Goal: Information Seeking & Learning: Learn about a topic

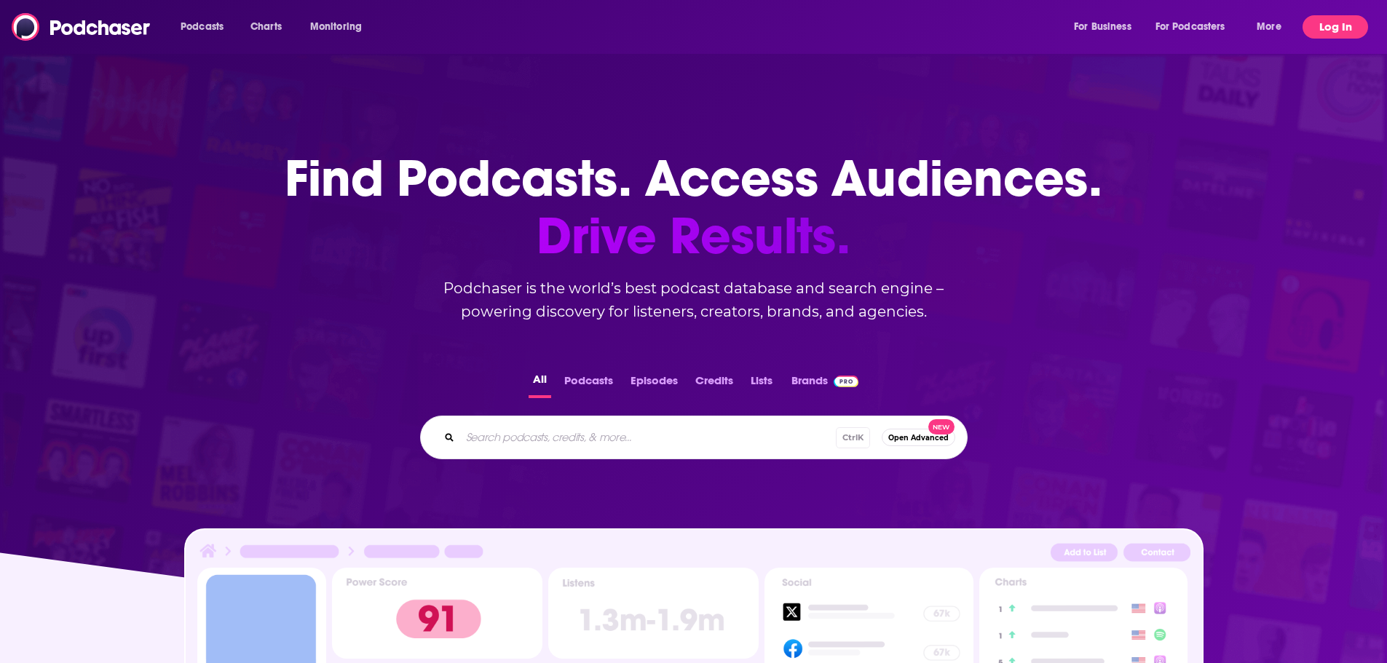
click at [1326, 31] on button "Log In" at bounding box center [1336, 26] width 66 height 23
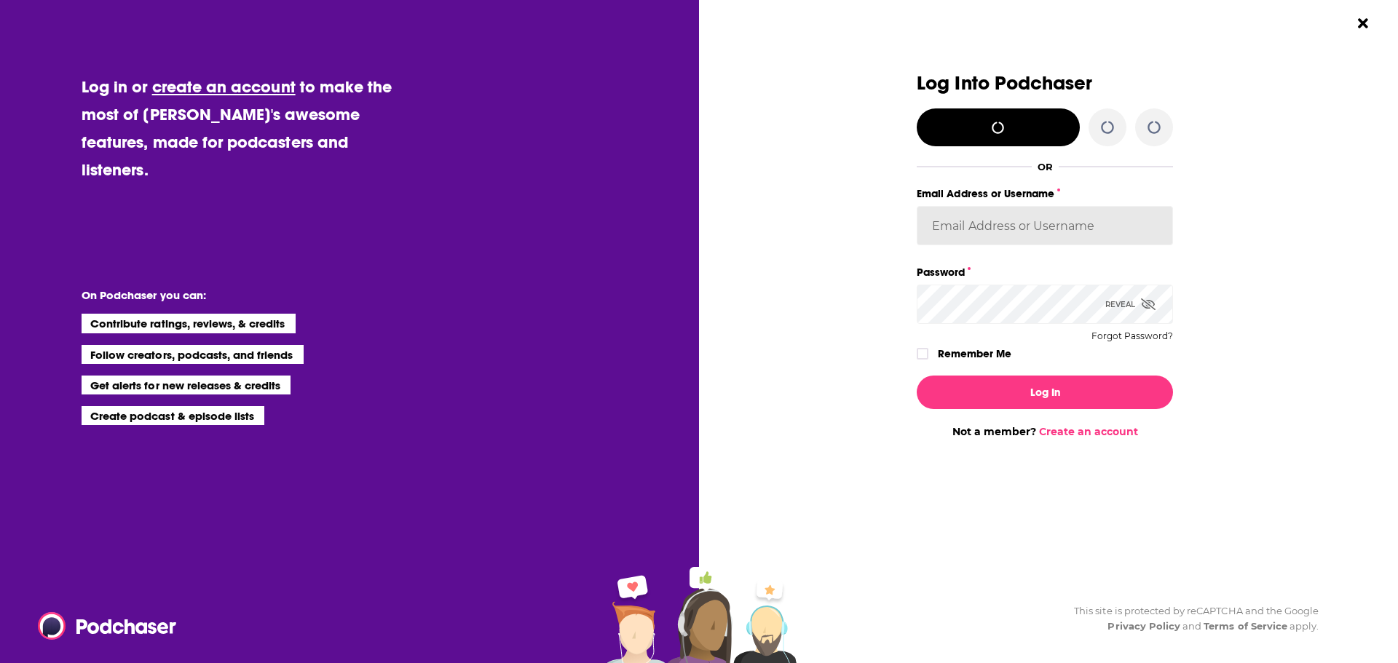
type input "HavasFormulab2b"
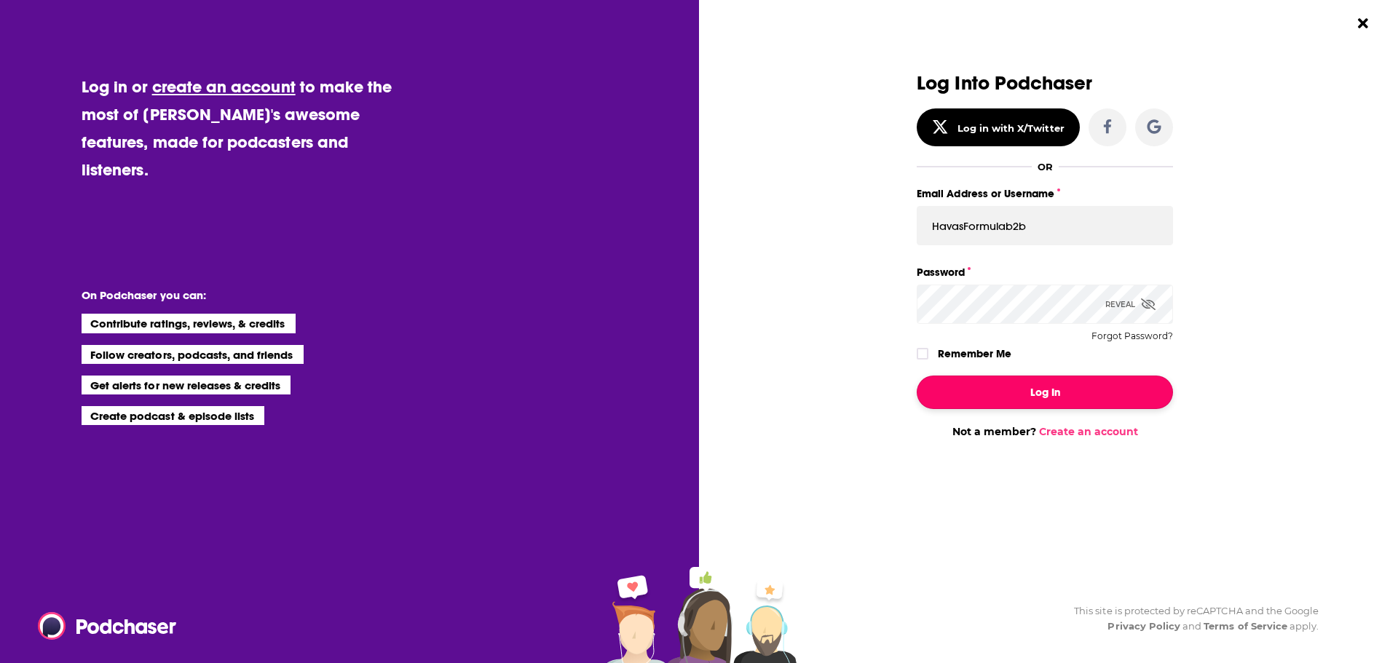
click at [1047, 398] on button "Log In" at bounding box center [1045, 392] width 256 height 33
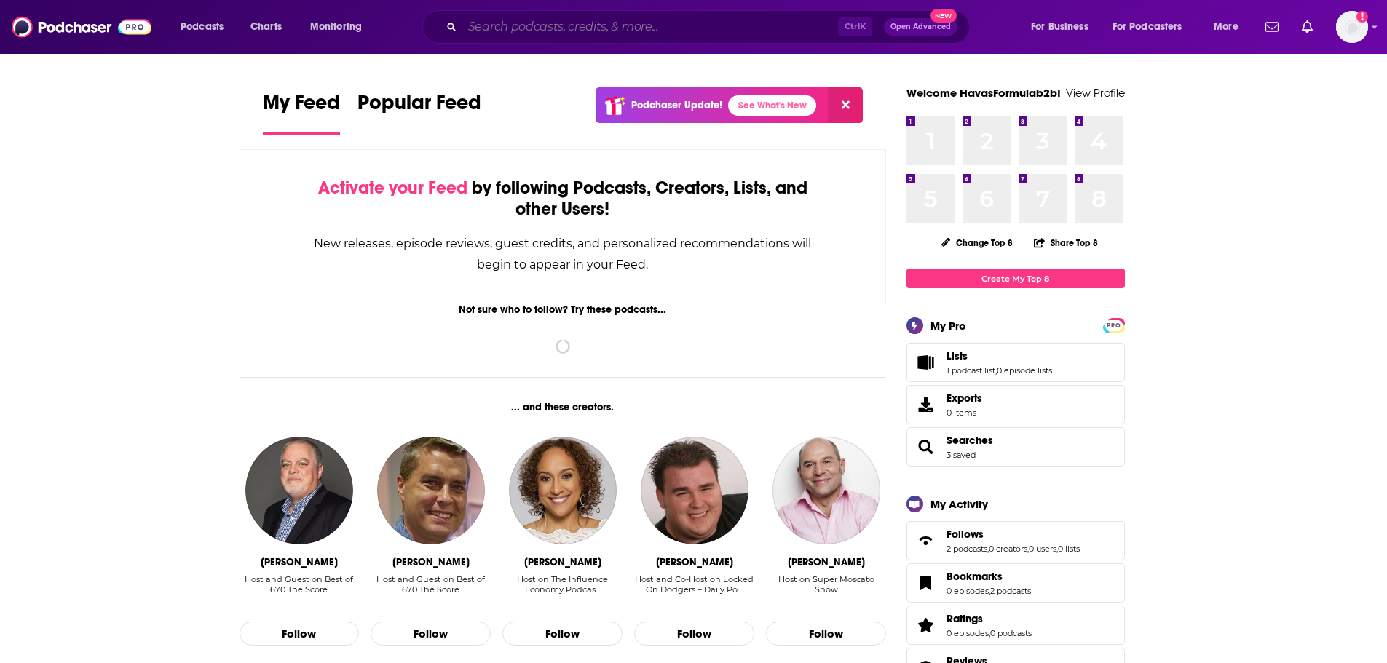
click at [608, 20] on input "Search podcasts, credits, & more..." at bounding box center [650, 26] width 376 height 23
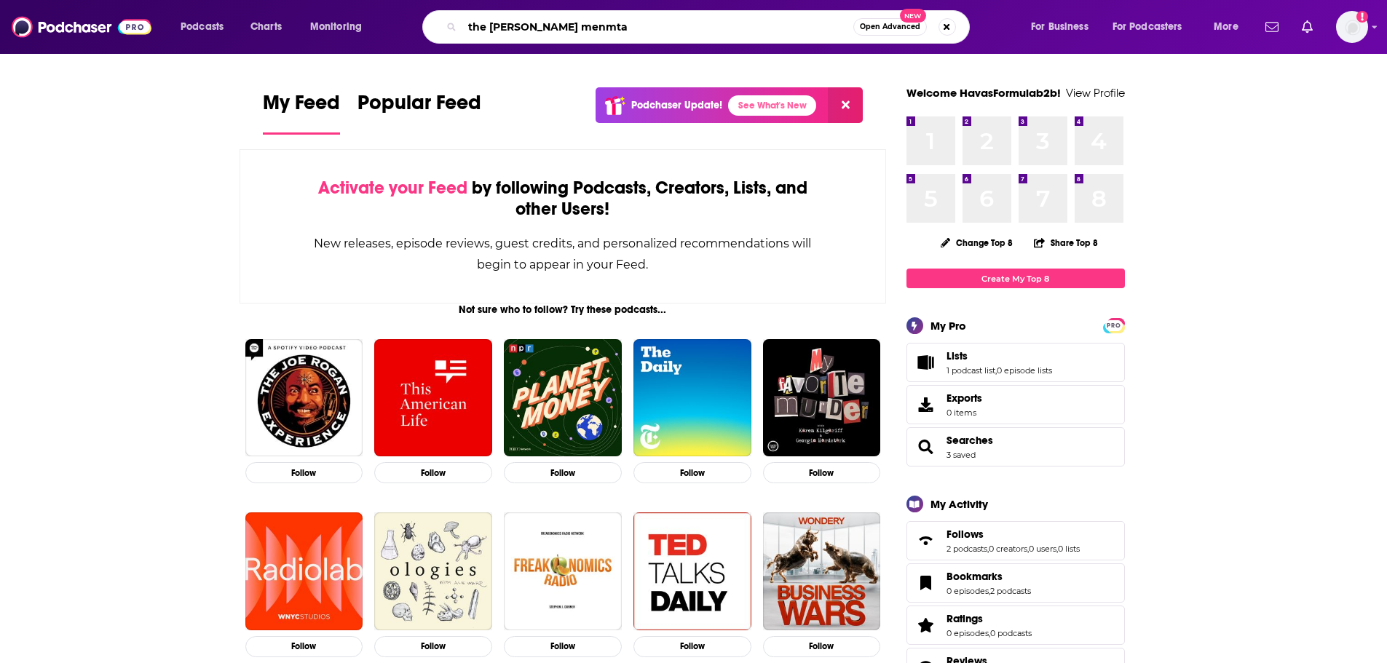
click at [609, 29] on input "the [PERSON_NAME] menmta" at bounding box center [657, 26] width 391 height 23
type input "the [PERSON_NAME] mentality podcast"
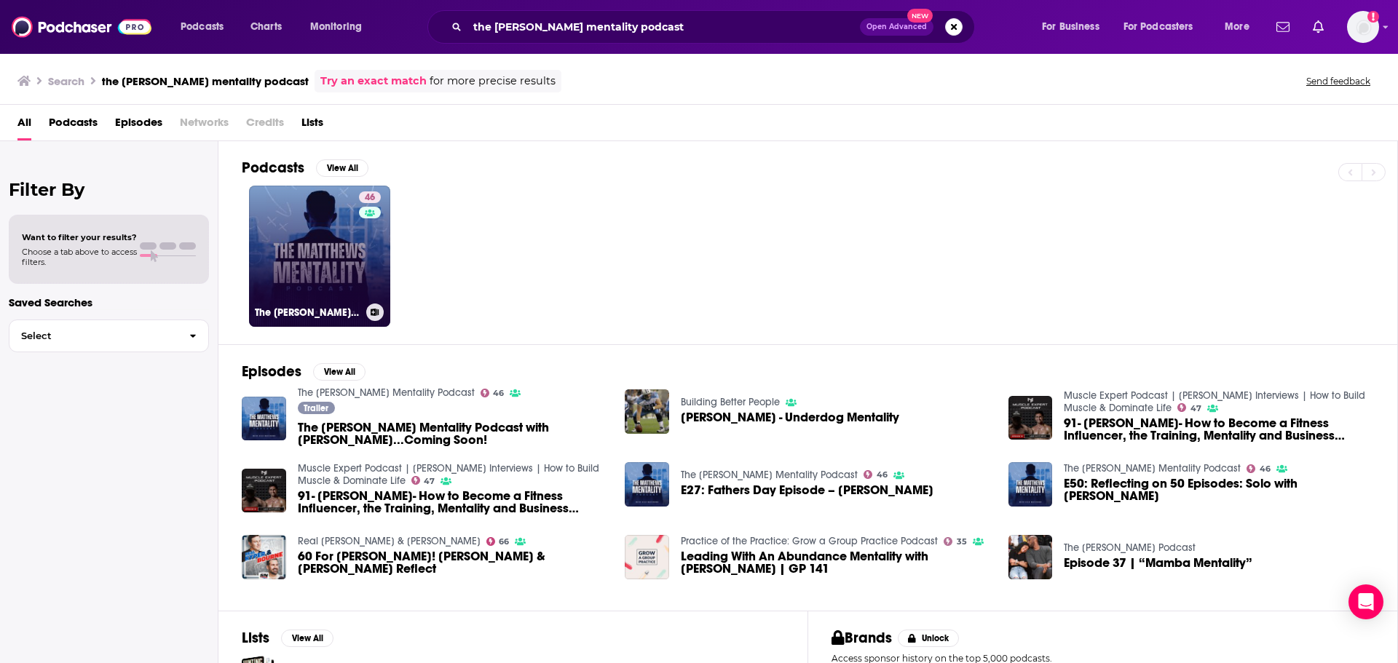
click at [294, 221] on link "46 The [PERSON_NAME] Mentality Podcast" at bounding box center [319, 256] width 141 height 141
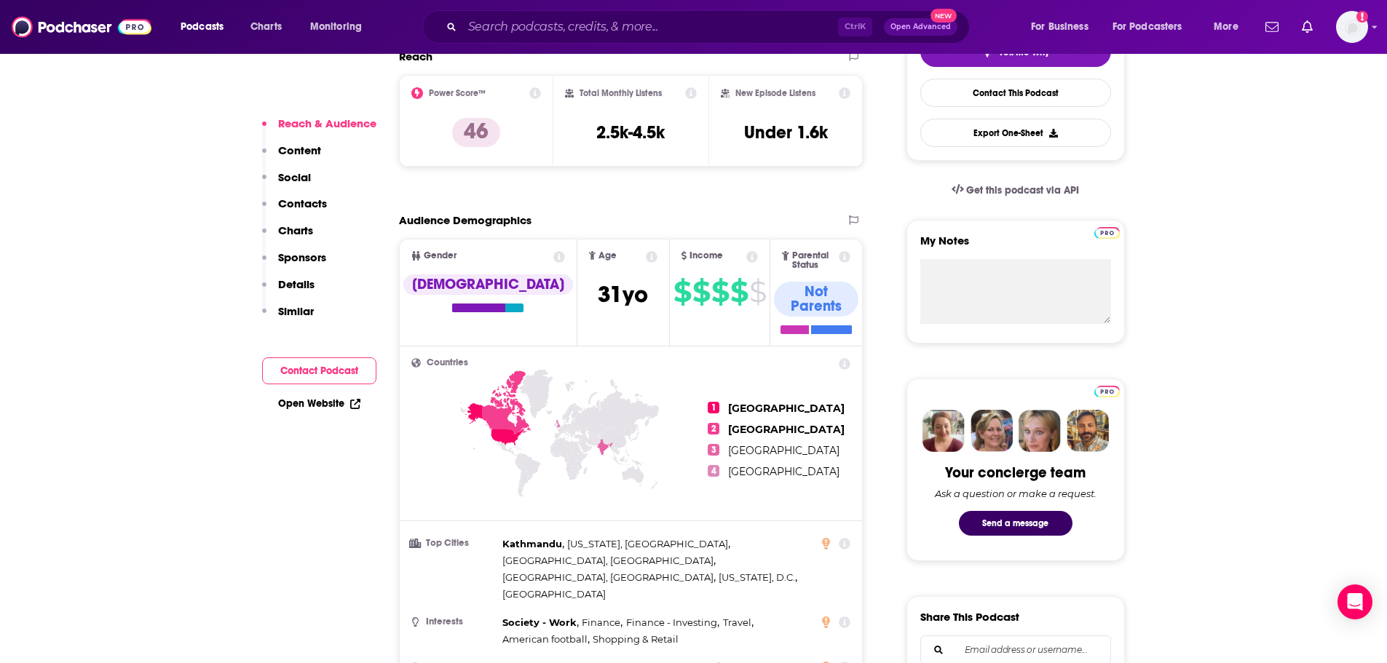
scroll to position [291, 0]
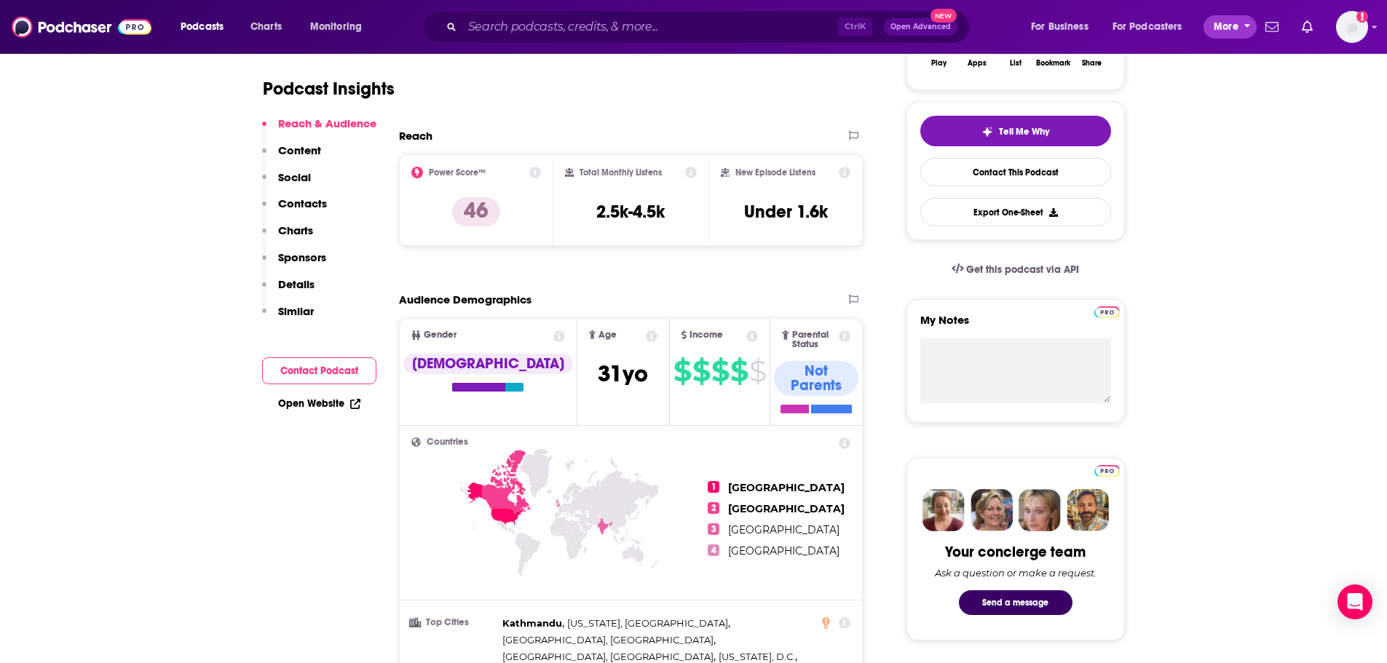
click at [1210, 31] on button "More" at bounding box center [1230, 26] width 53 height 23
